Goal: Check status: Check status

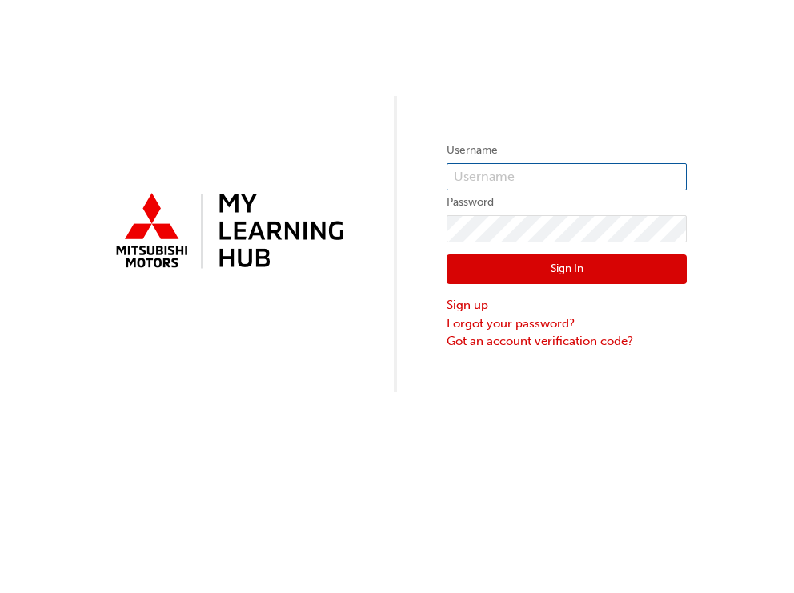
type input "0005808013"
click at [623, 267] on button "Sign In" at bounding box center [567, 270] width 240 height 30
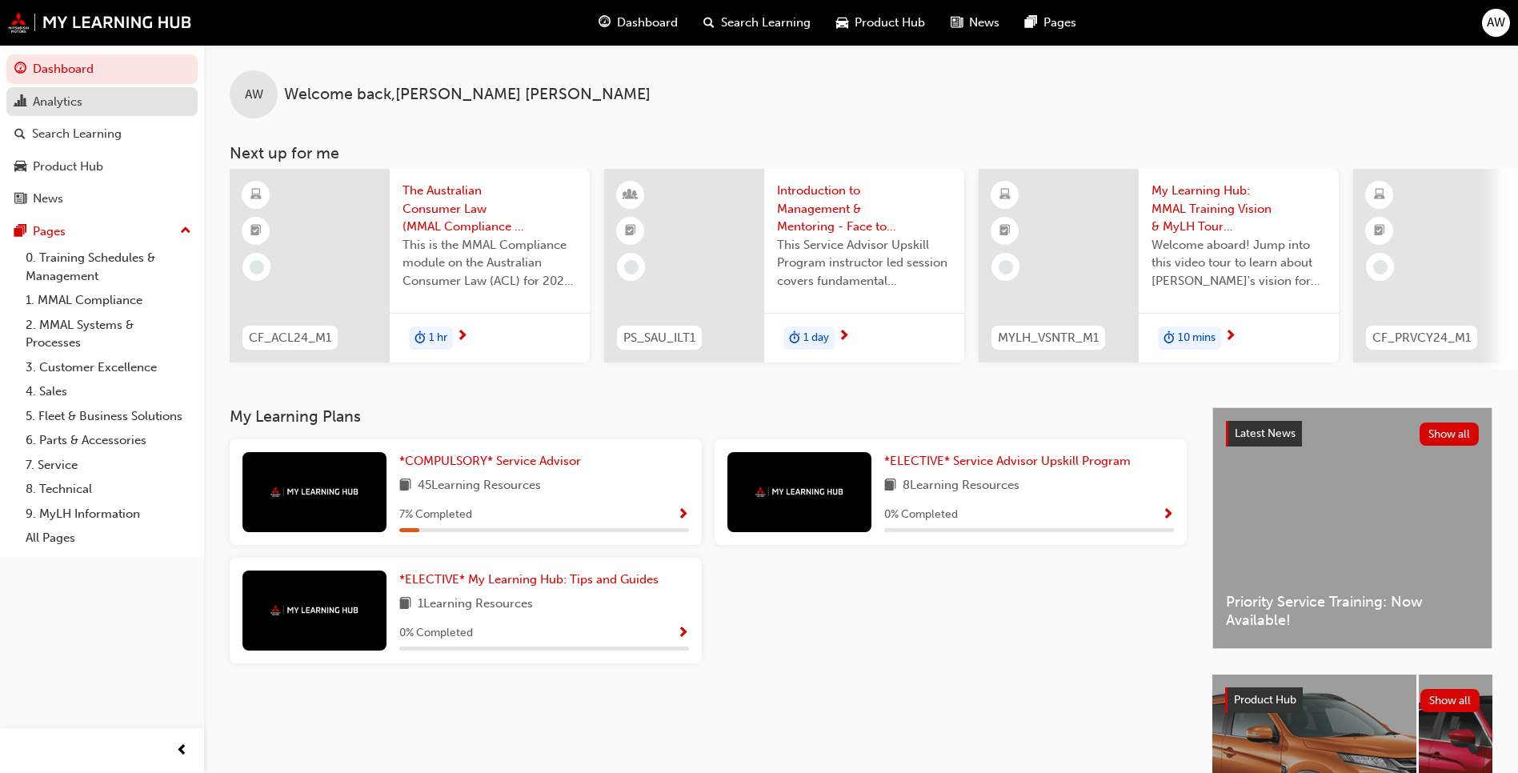
click at [62, 102] on div "Analytics" at bounding box center [58, 102] width 50 height 18
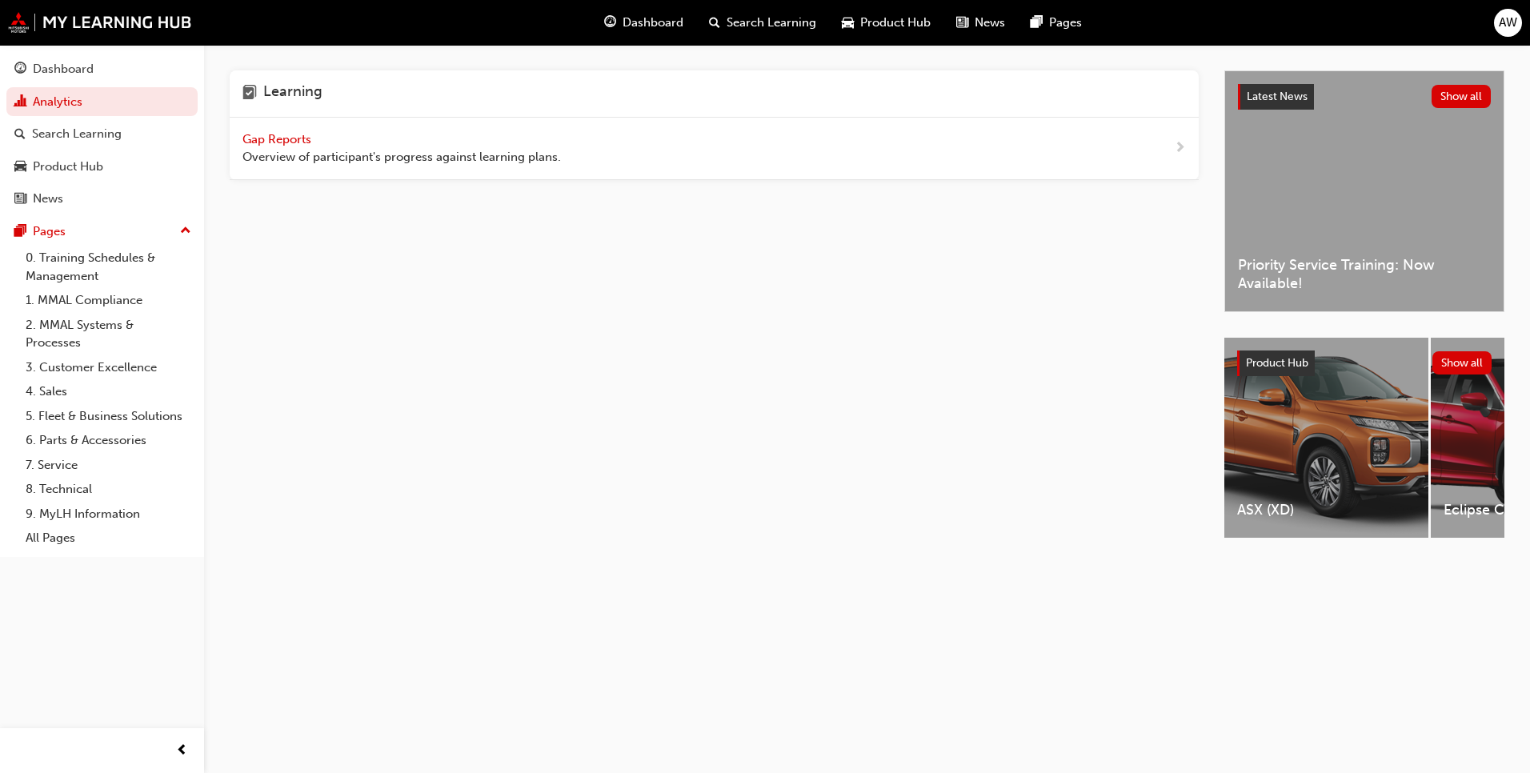
click at [267, 139] on span "Gap Reports" at bounding box center [278, 139] width 72 height 14
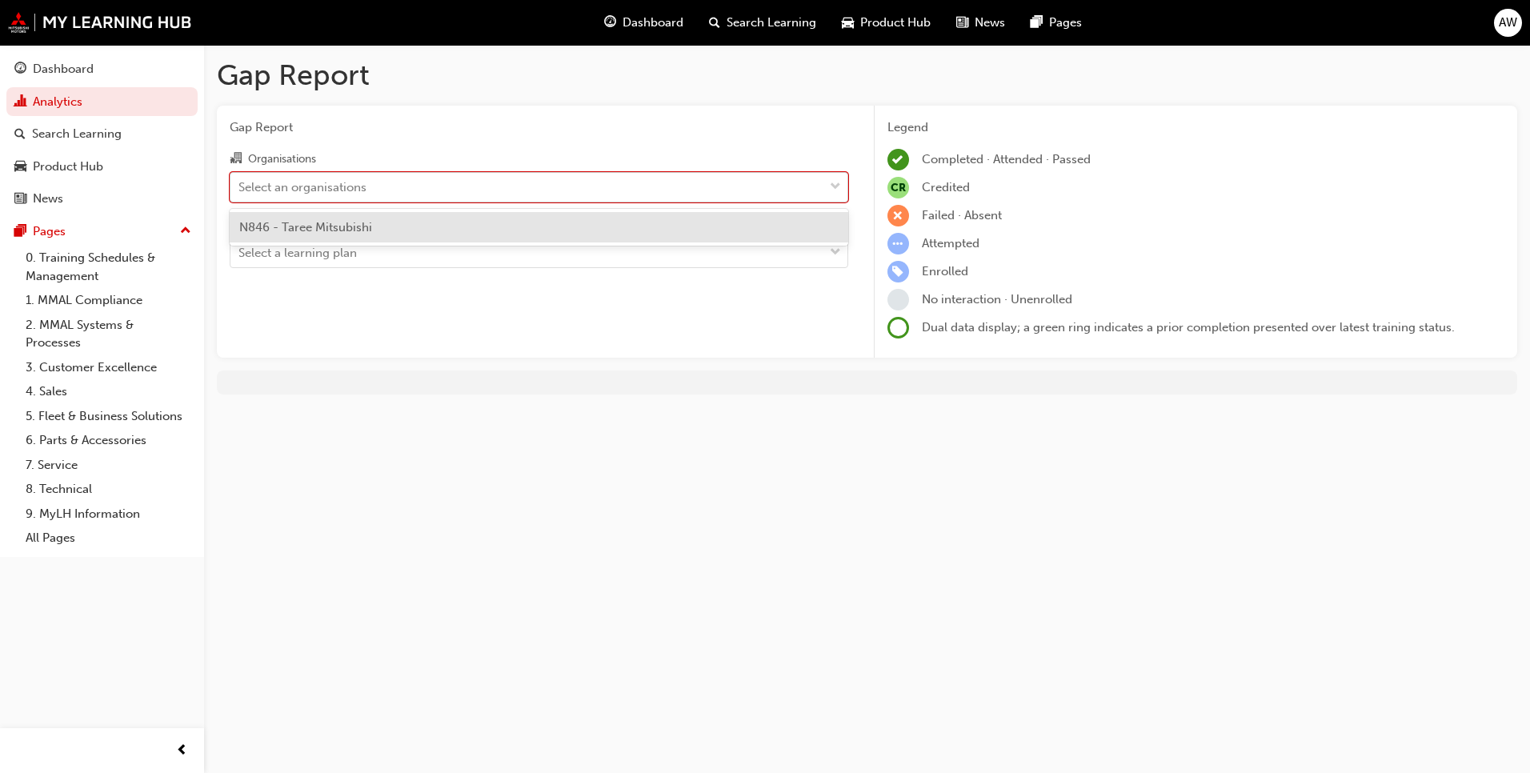
click at [793, 184] on span "down-icon" at bounding box center [835, 187] width 11 height 21
click at [240, 184] on input "Organisations option N846 - Taree Mitsubishi focused, 1 of 1. 1 result availabl…" at bounding box center [239, 186] width 2 height 14
click at [780, 242] on div "N846 - Taree Mitsubishi" at bounding box center [539, 227] width 619 height 31
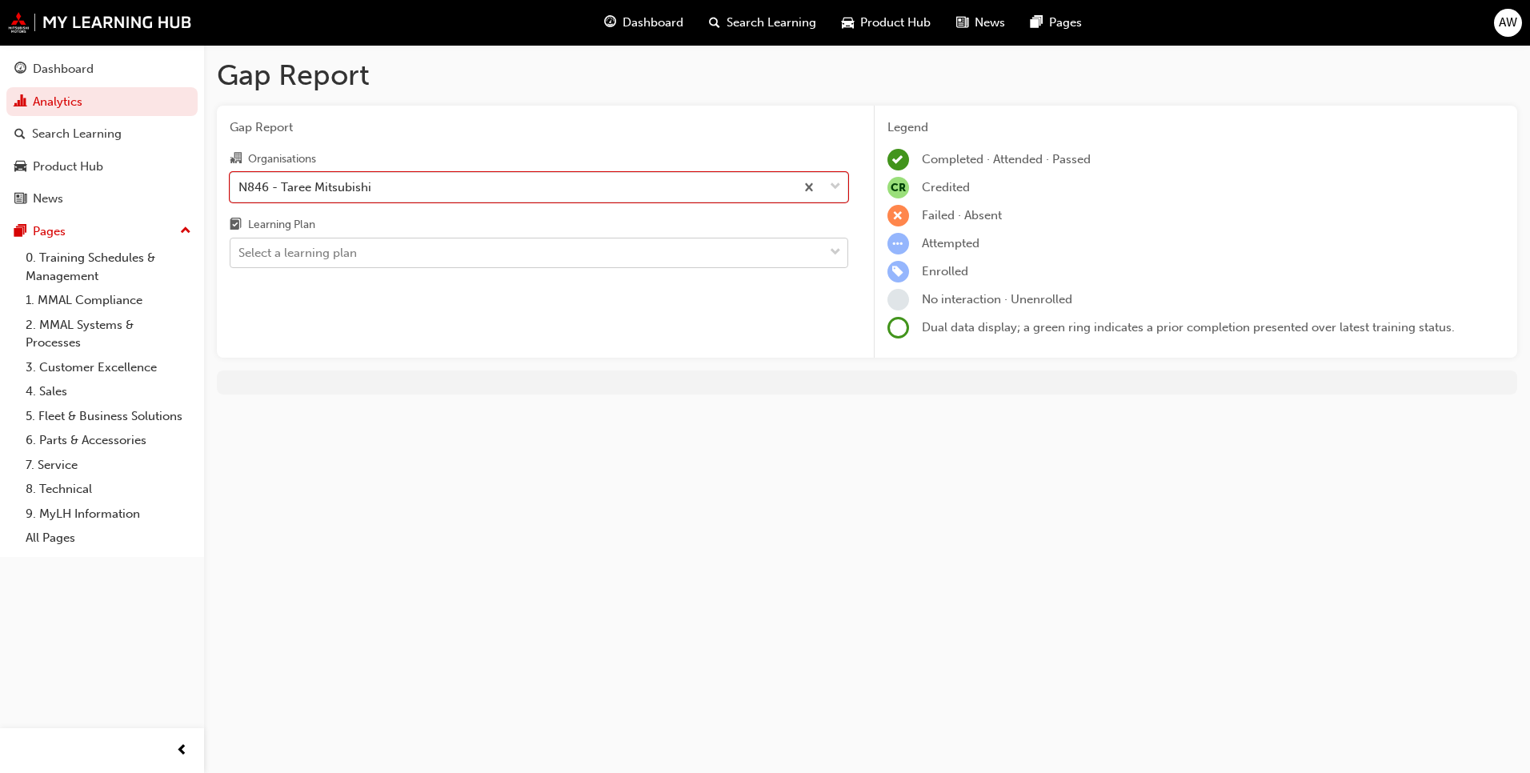
click at [398, 258] on div "Select a learning plan" at bounding box center [526, 253] width 593 height 28
click at [240, 258] on input "Learning Plan Select a learning plan" at bounding box center [239, 253] width 2 height 14
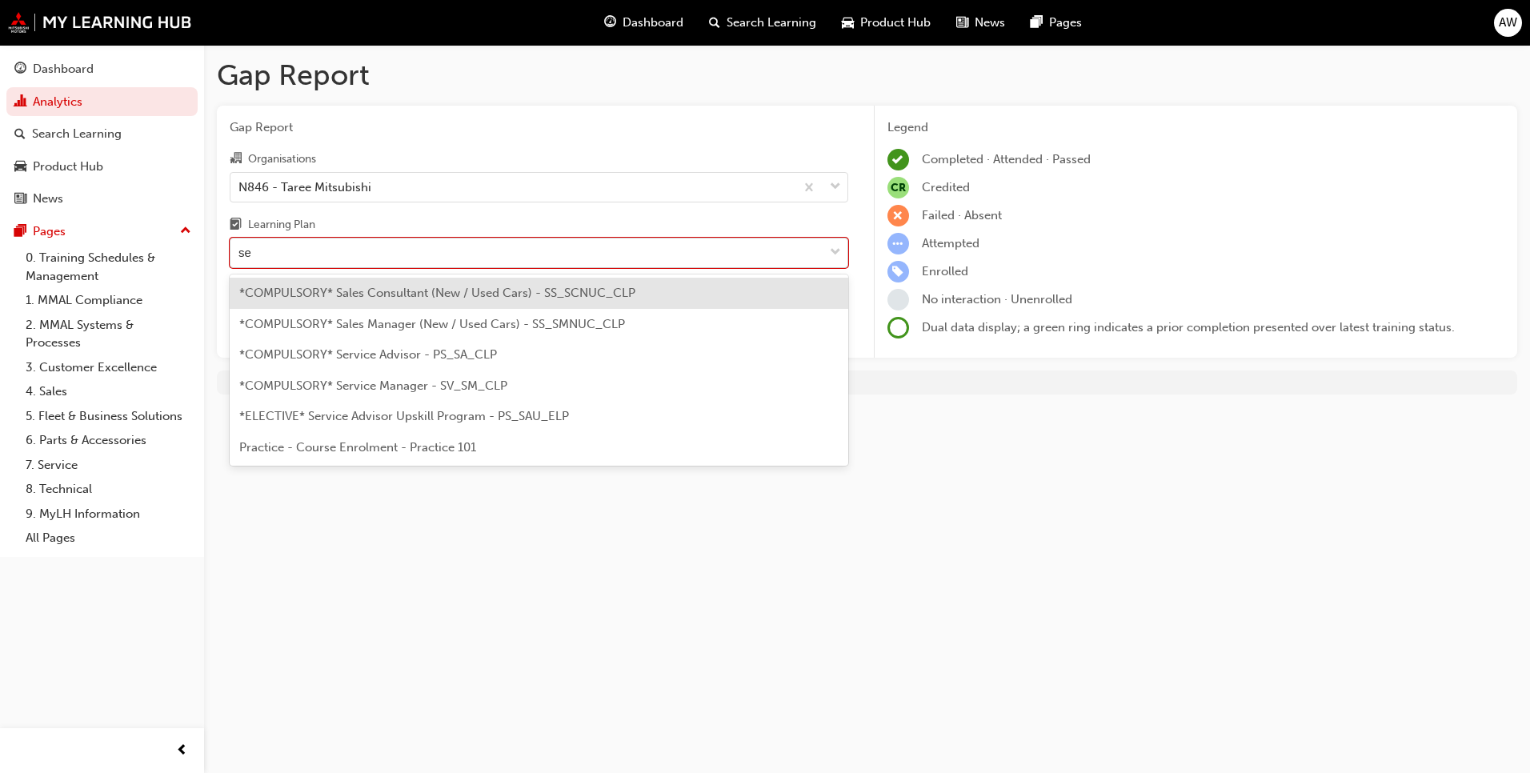
type input "ser"
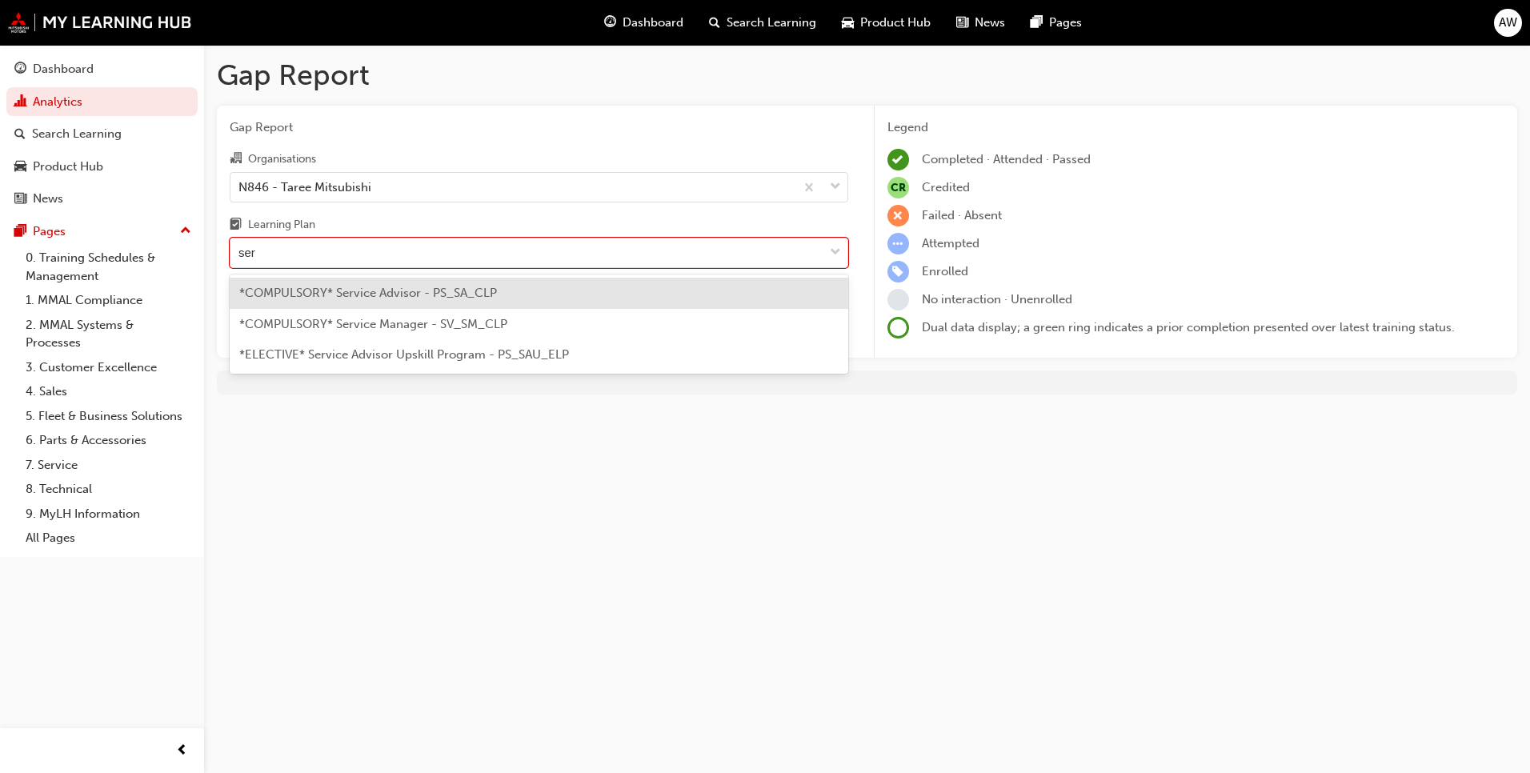
click at [395, 288] on span "*COMPULSORY* Service Advisor - PS_SA_CLP" at bounding box center [368, 293] width 258 height 14
